Goal: Information Seeking & Learning: Learn about a topic

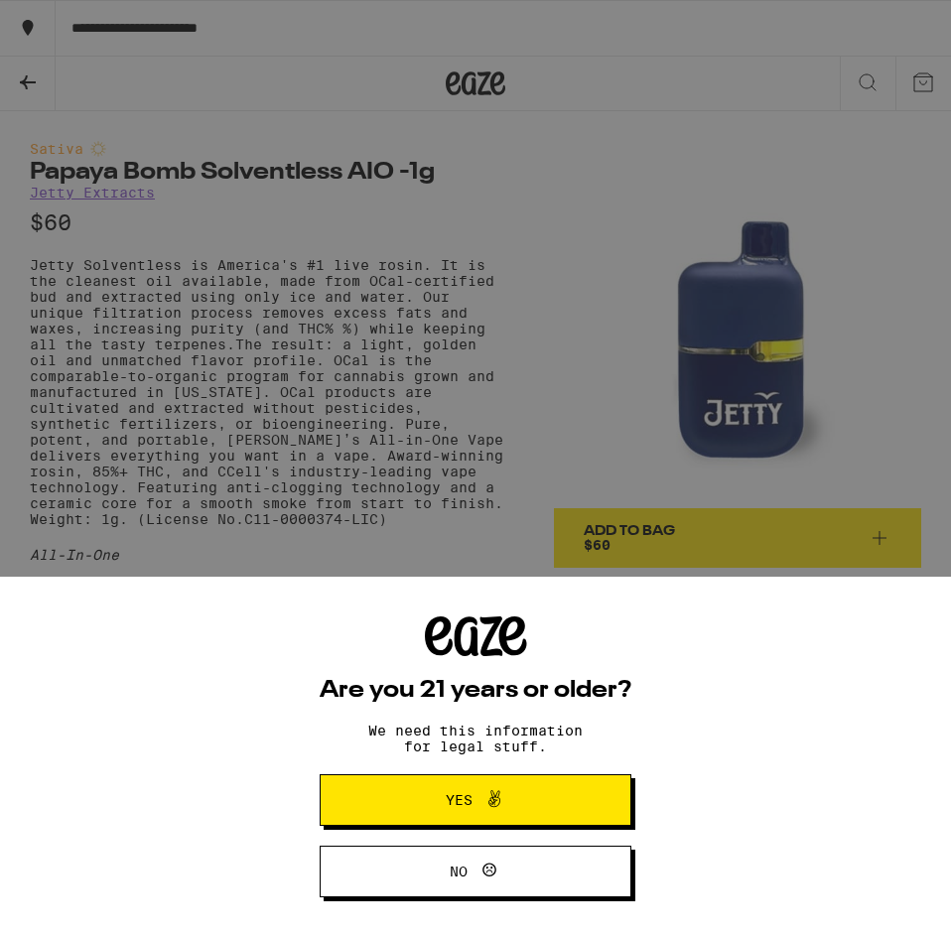
click at [612, 234] on div "Are you 21 years or older? We need this information for legal stuff. Yes No" at bounding box center [475, 468] width 951 height 937
click at [531, 812] on span "Yes" at bounding box center [475, 800] width 151 height 26
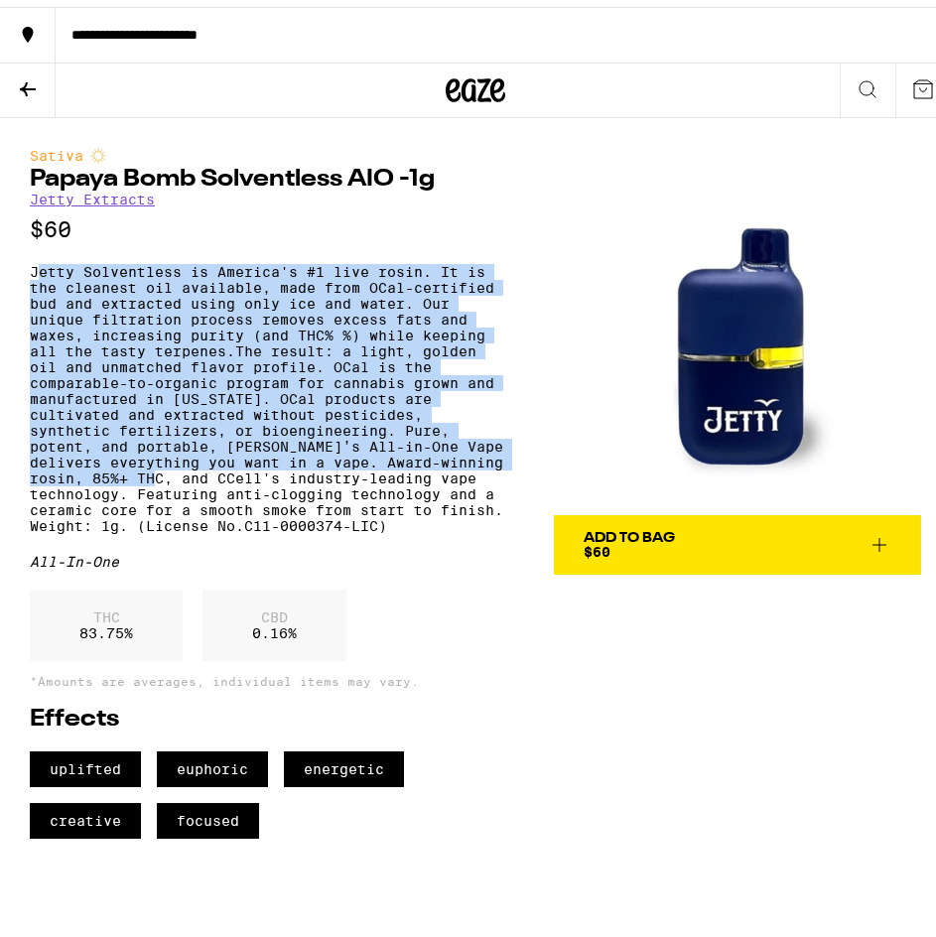
drag, startPoint x: 36, startPoint y: 267, endPoint x: 403, endPoint y: 508, distance: 439.5
click at [403, 508] on p "Jetty Solventless is America's #1 live rosin. It is the cleanest oil available,…" at bounding box center [267, 392] width 475 height 270
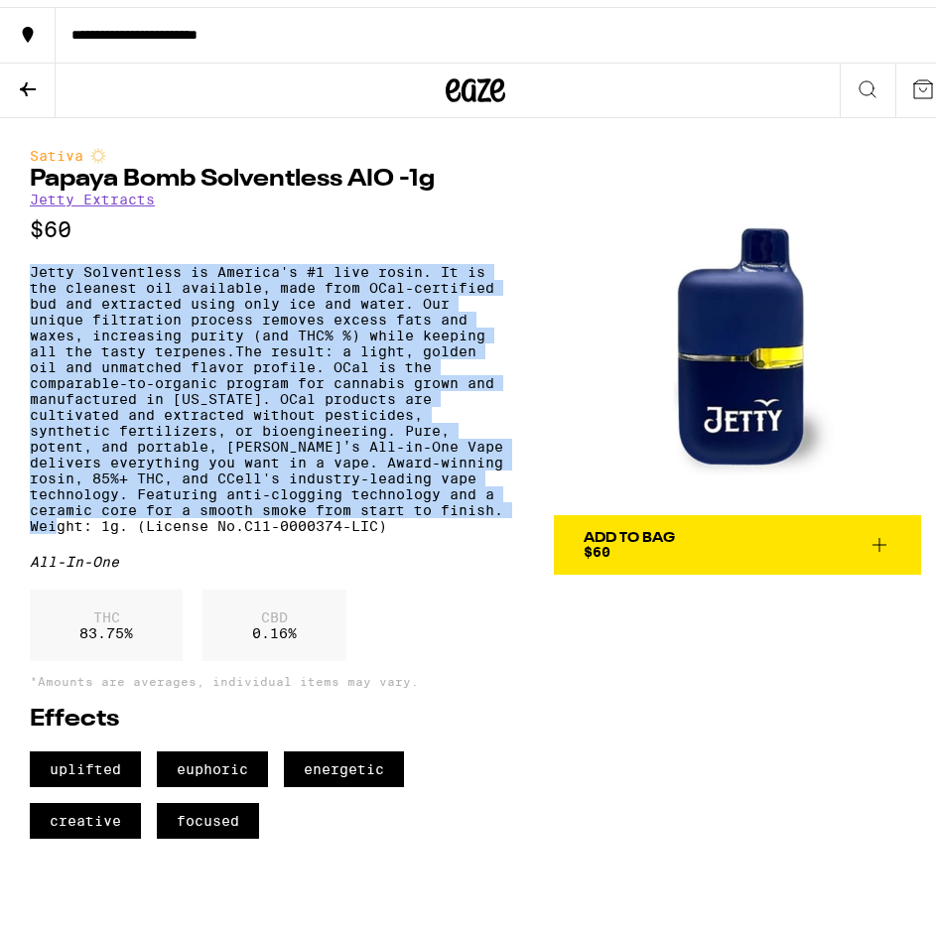
drag, startPoint x: 28, startPoint y: 277, endPoint x: 383, endPoint y: 560, distance: 454.3
click at [383, 560] on div "Sativa Papaya Bomb Solventless AIO -1g Jetty Extracts $60 Jetty Solventless is …" at bounding box center [475, 471] width 951 height 721
copy p "Jetty Solventless is America's #1 live rosin. It is the cleanest oil available,…"
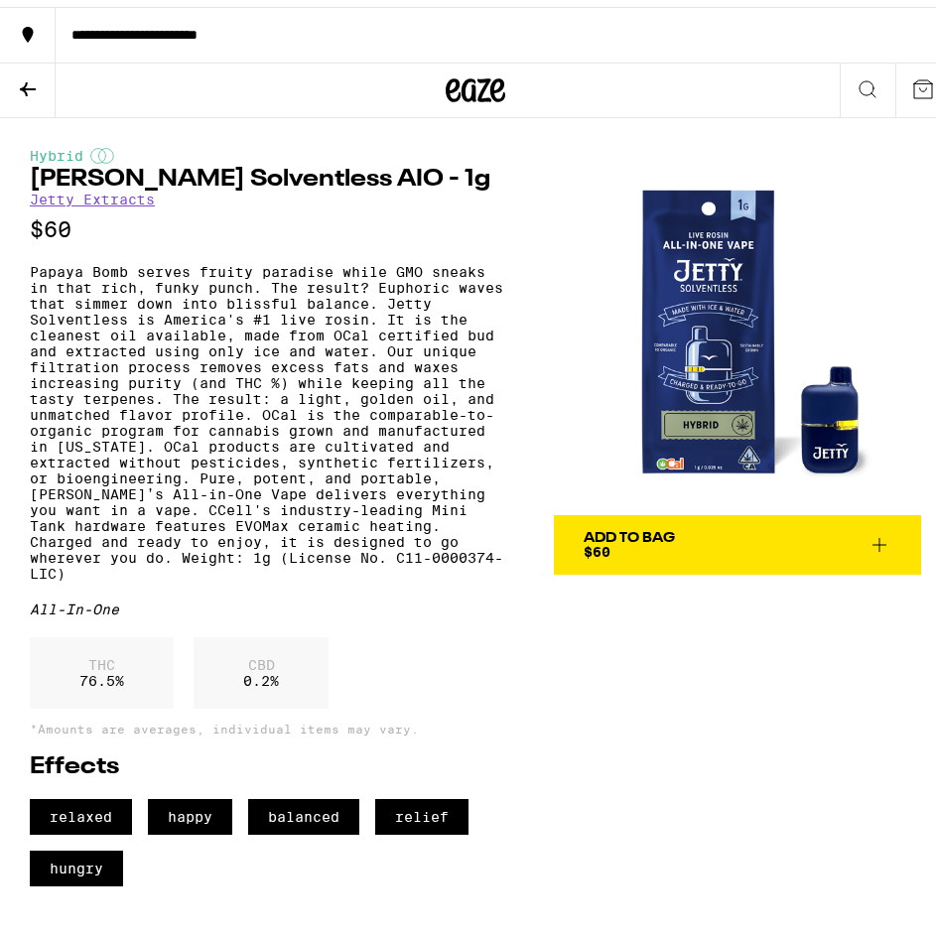
click at [218, 224] on p "$60" at bounding box center [267, 222] width 475 height 25
drag, startPoint x: 44, startPoint y: 261, endPoint x: 66, endPoint y: 272, distance: 24.4
click at [66, 272] on div "Hybrid Papaya Fumez Solventless AIO - 1g Jetty Extracts $60 All-In-One THC 76.5…" at bounding box center [267, 510] width 475 height 739
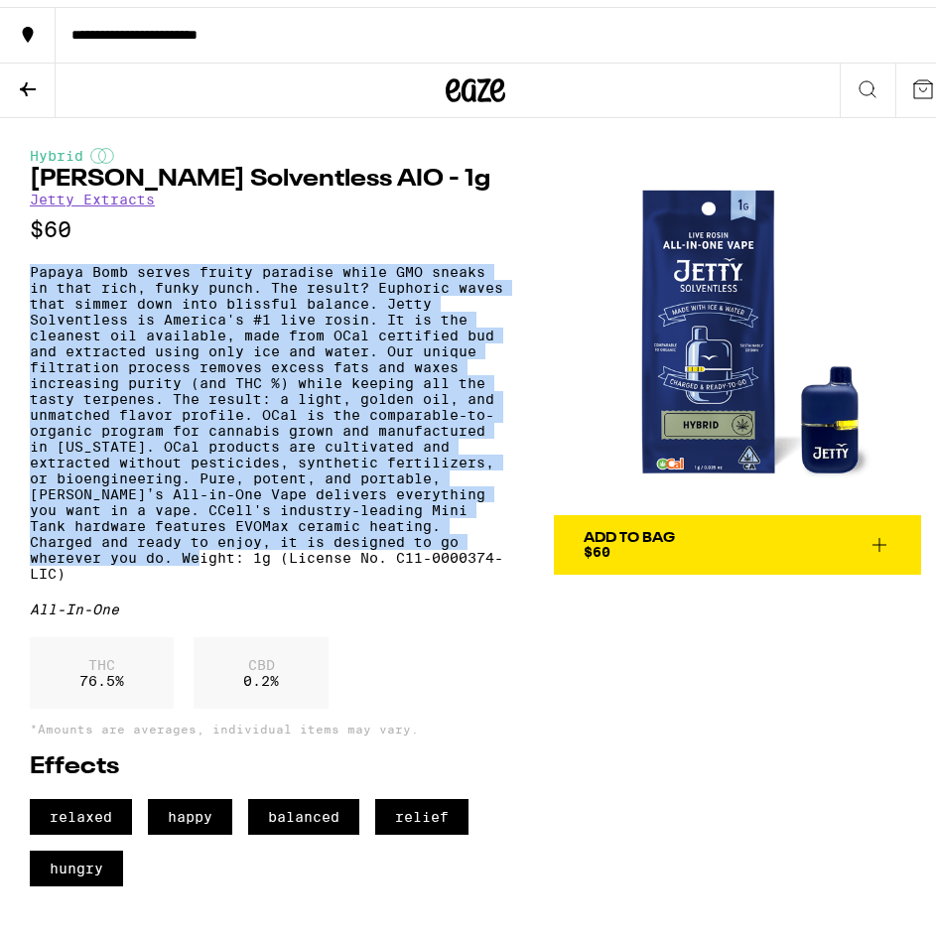
drag, startPoint x: 23, startPoint y: 275, endPoint x: 410, endPoint y: 603, distance: 507.2
click at [410, 603] on div "Hybrid Papaya Fumez Solventless AIO - 1g Jetty Extracts $60 All-In-One THC 76.5…" at bounding box center [475, 495] width 951 height 768
copy p "Papaya Bomb serves fruity paradise while GMO sneaks in that rich, funky punch. …"
